Goal: Find specific page/section: Find specific page/section

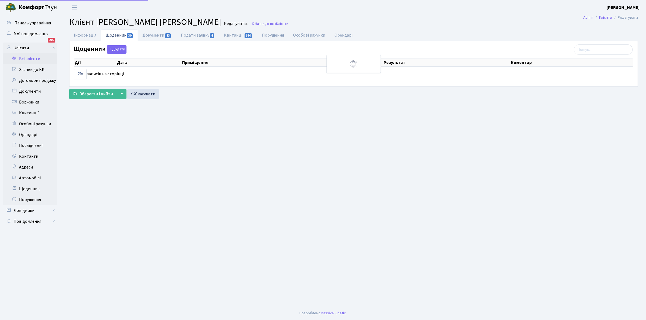
select select "25"
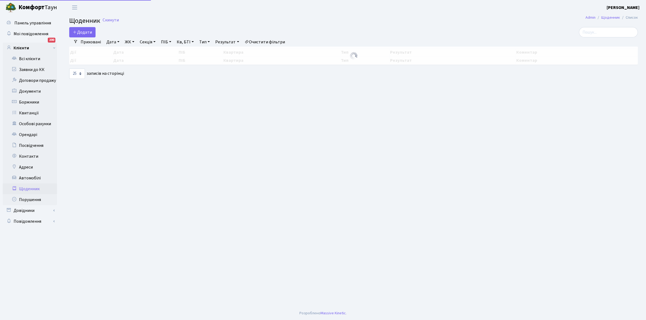
select select "25"
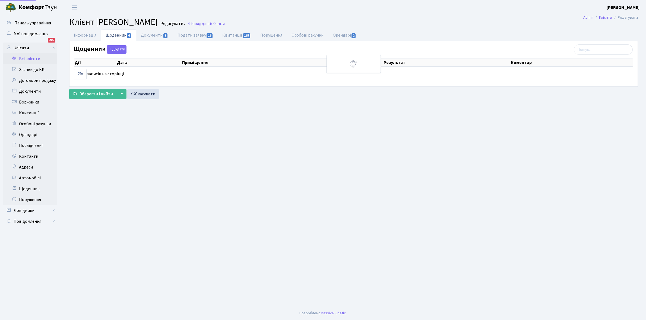
select select "25"
